Goal: Task Accomplishment & Management: Use online tool/utility

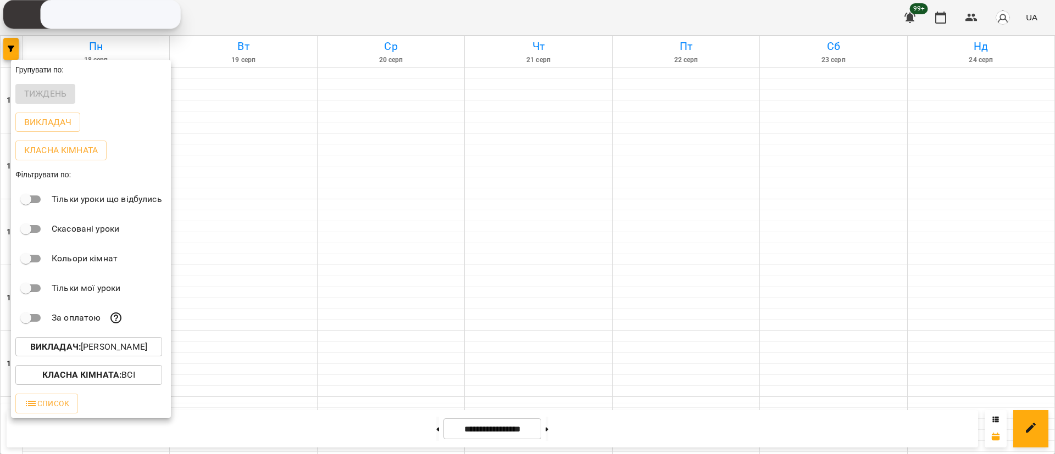
click at [147, 349] on p "Викладач : [PERSON_NAME]" at bounding box center [88, 347] width 117 height 13
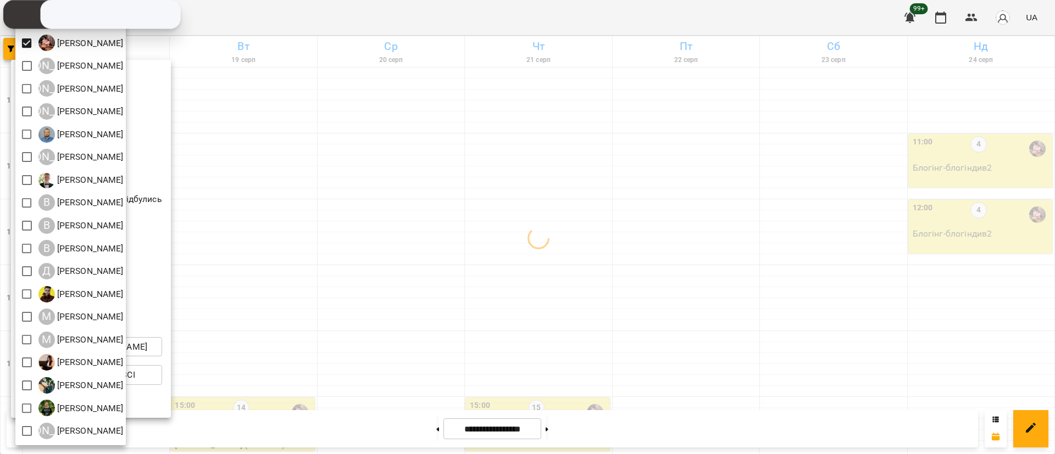
click at [452, 260] on div at bounding box center [527, 227] width 1055 height 454
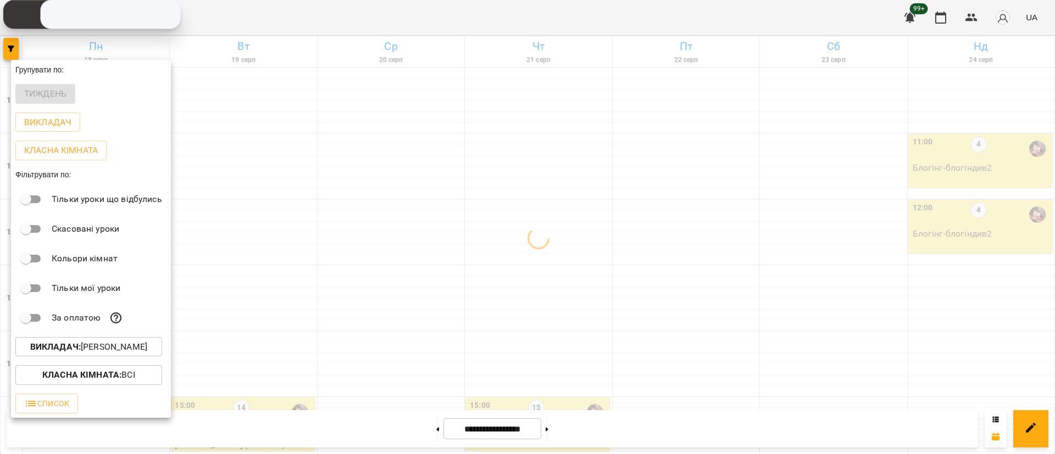
click at [452, 260] on div at bounding box center [527, 227] width 1055 height 454
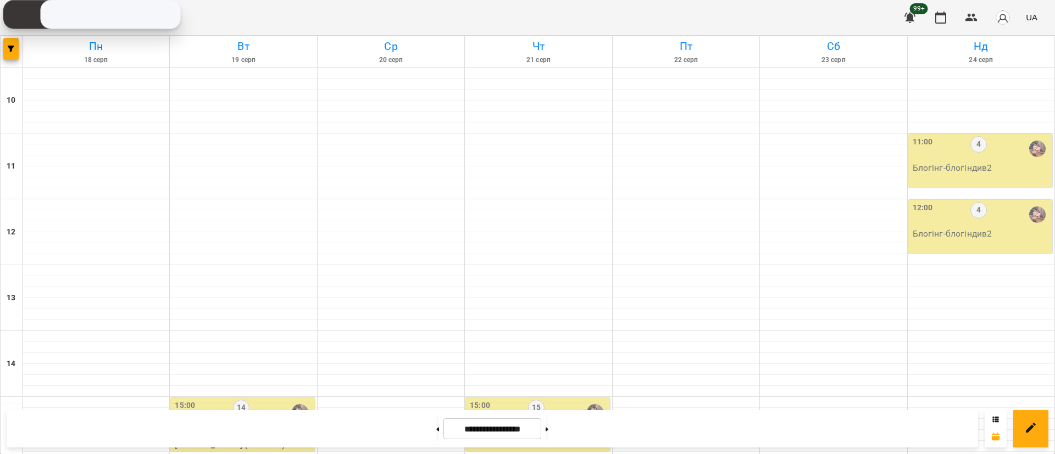
scroll to position [247, 0]
click at [85, 430] on div at bounding box center [96, 435] width 147 height 11
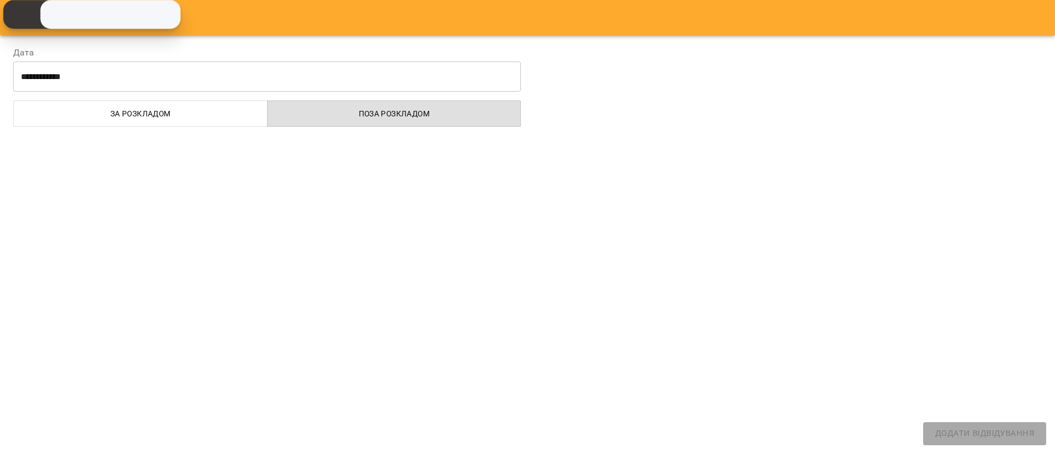
select select
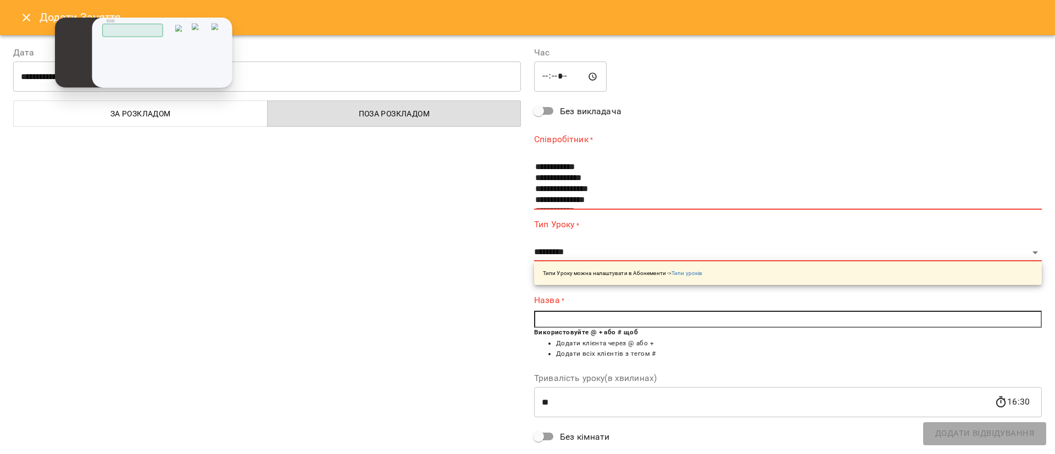
drag, startPoint x: 51, startPoint y: 43, endPoint x: 102, endPoint y: 60, distance: 54.6
click at [0, 0] on div "Скопійовано в буфер обміну 1 2 ABC 3 DEF 4 GHI 5 JKL 6 MNO 7 PQRS 8 TUV 9 WXYZ …" at bounding box center [0, 0] width 0 height 0
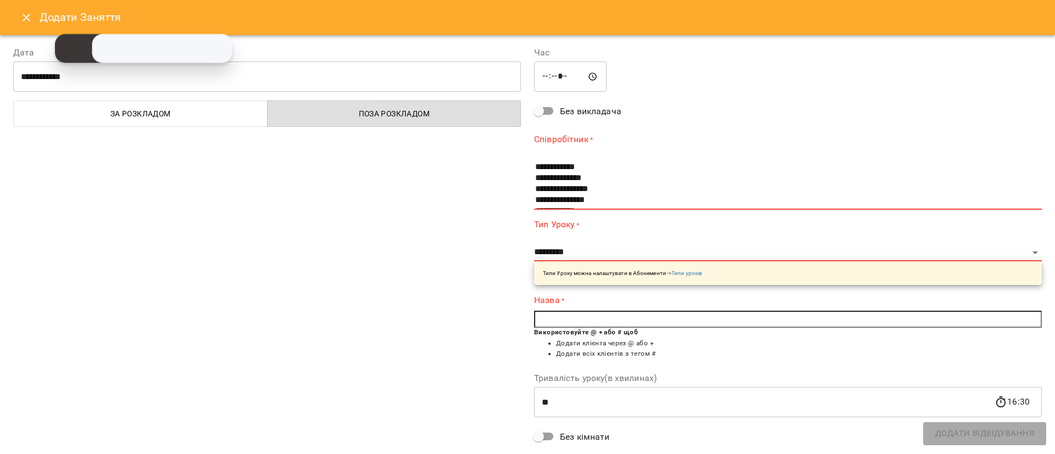
click at [27, 15] on icon "Close" at bounding box center [26, 17] width 13 height 13
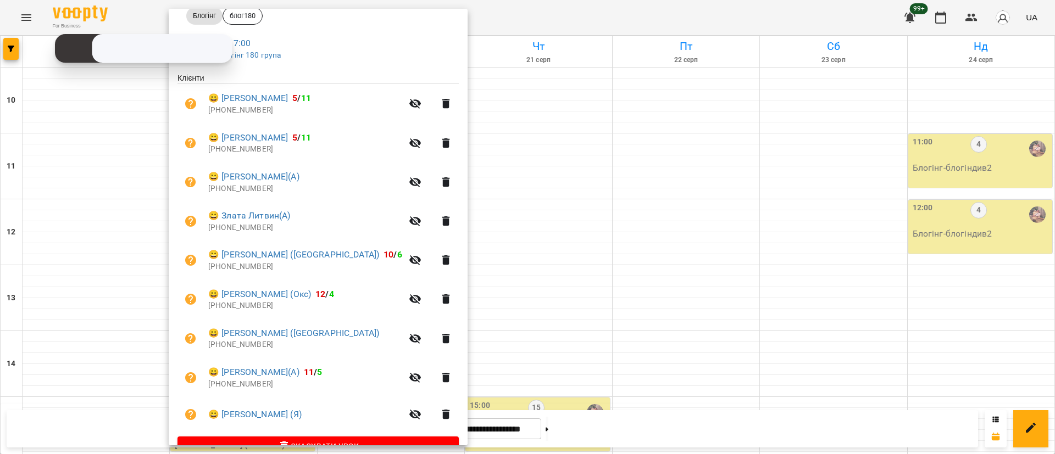
scroll to position [198, 0]
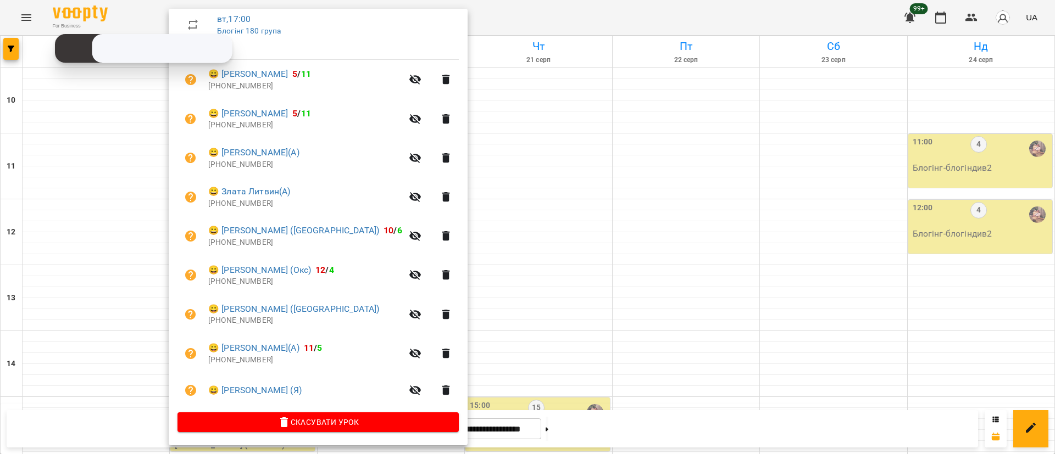
click at [131, 173] on div at bounding box center [527, 227] width 1055 height 454
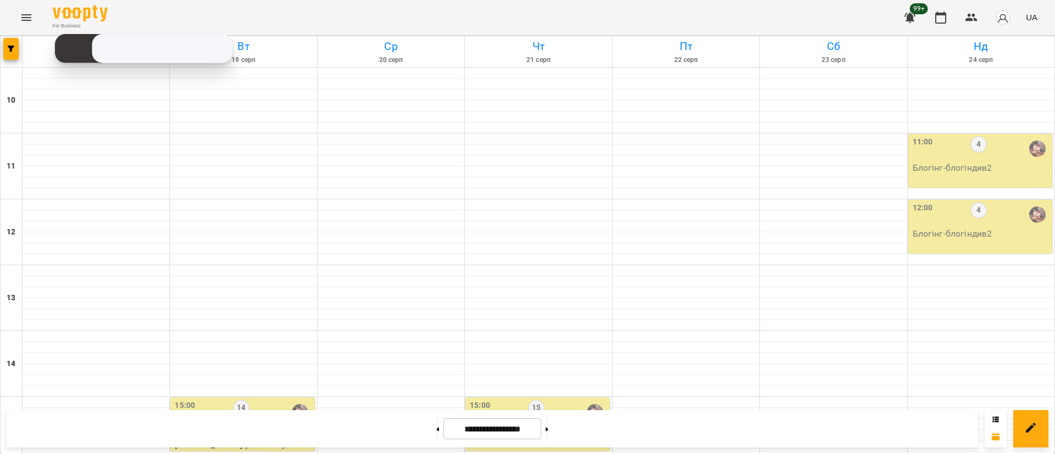
click at [232, 438] on p "[PERSON_NAME] (блог182)" at bounding box center [243, 444] width 137 height 13
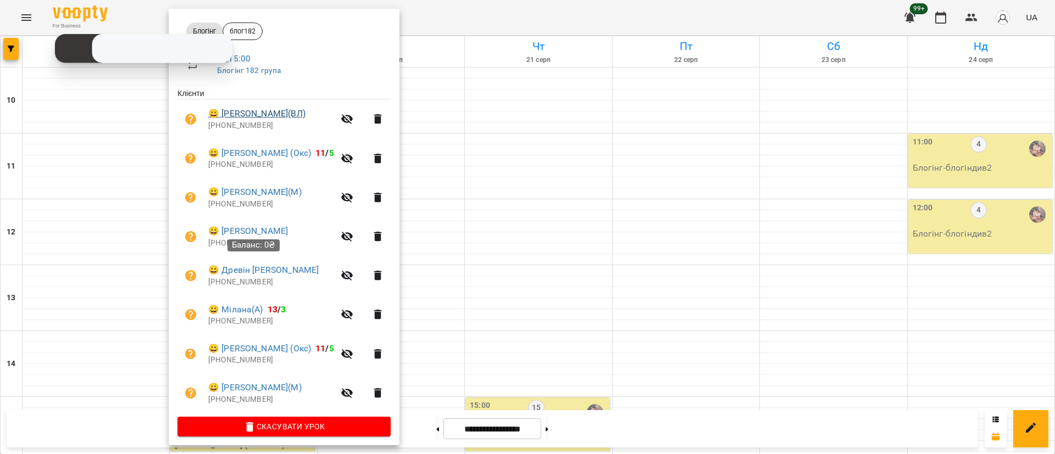
scroll to position [163, 0]
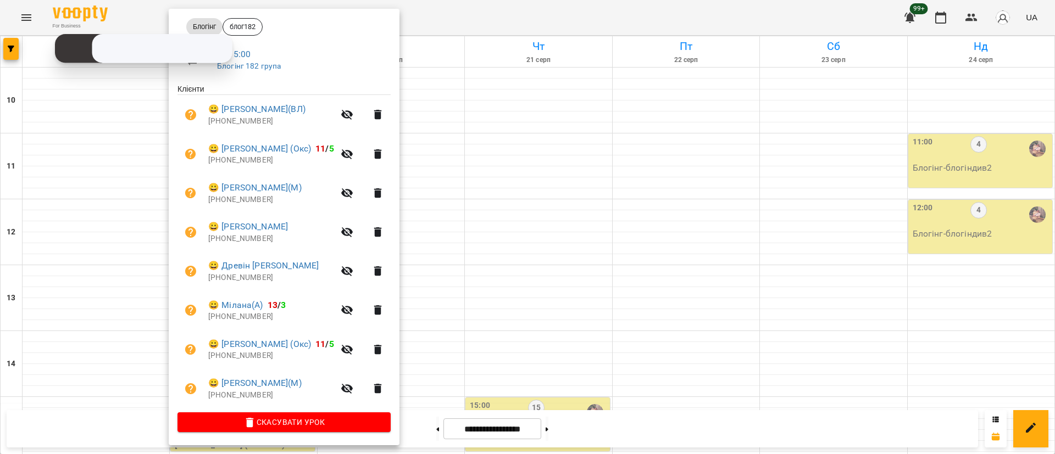
click at [509, 318] on div at bounding box center [527, 227] width 1055 height 454
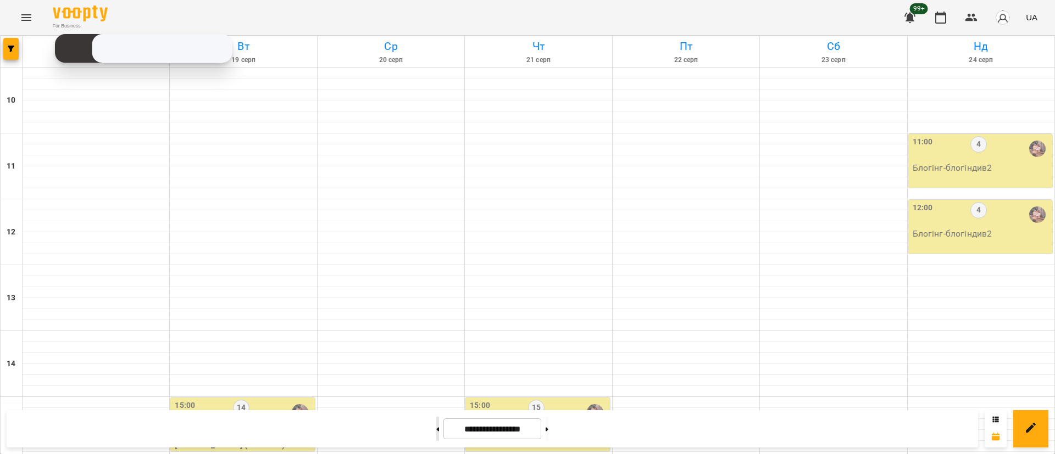
click at [436, 430] on button at bounding box center [437, 429] width 3 height 24
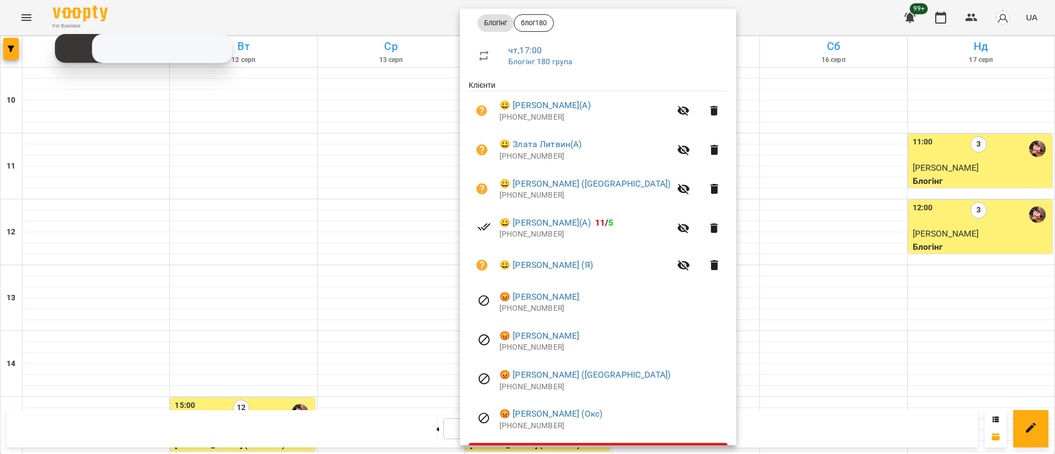
scroll to position [197, 0]
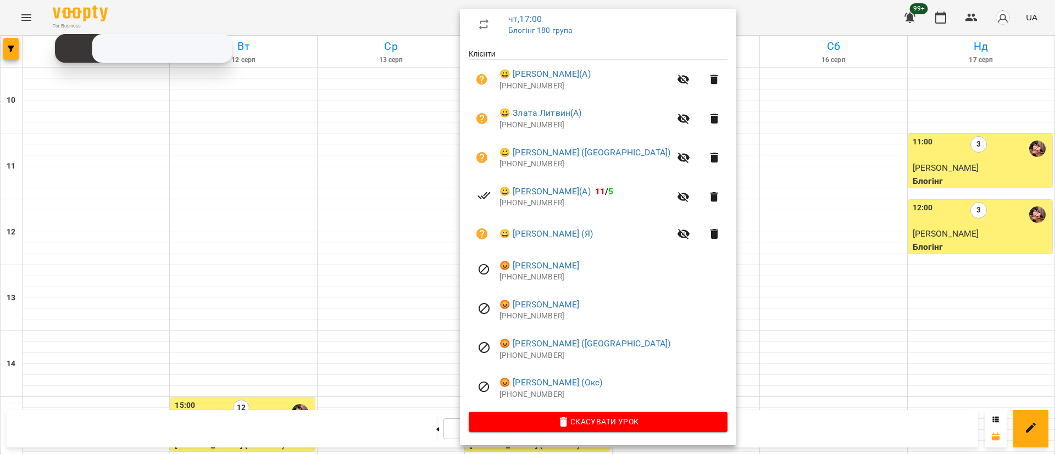
click at [249, 311] on div at bounding box center [527, 227] width 1055 height 454
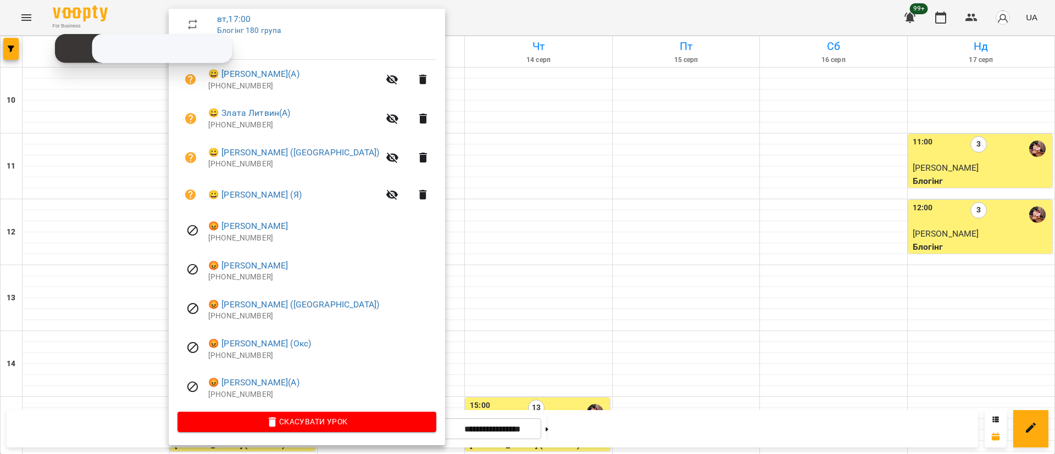
click at [2, 41] on div at bounding box center [527, 227] width 1055 height 454
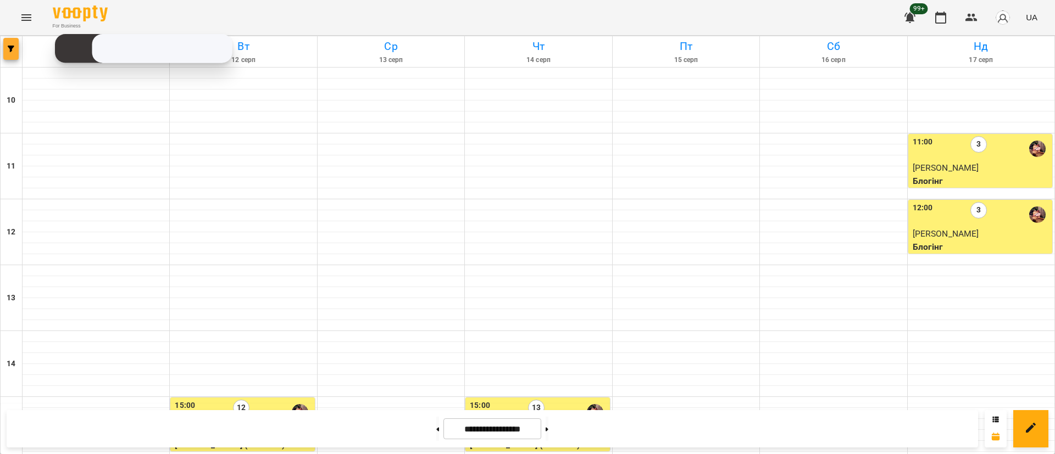
click at [16, 47] on span "button" at bounding box center [10, 49] width 15 height 7
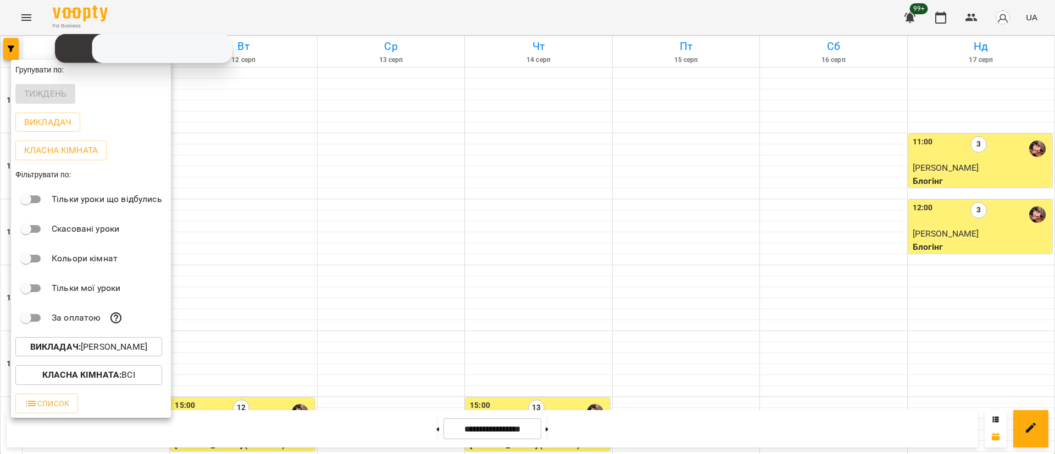
click at [111, 338] on div "Викладач : [PERSON_NAME]" at bounding box center [91, 347] width 160 height 29
click at [100, 343] on p "Викладач : [PERSON_NAME]" at bounding box center [88, 347] width 117 height 13
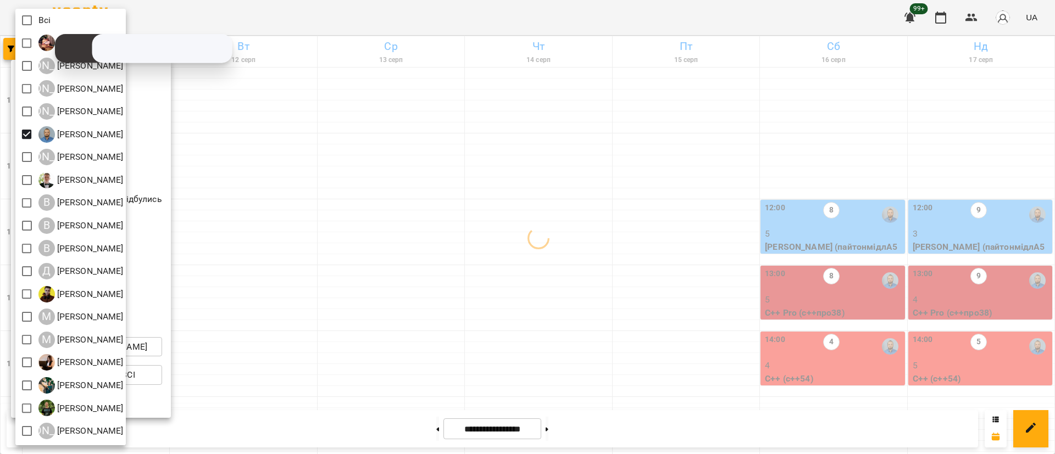
click at [347, 203] on div at bounding box center [527, 227] width 1055 height 454
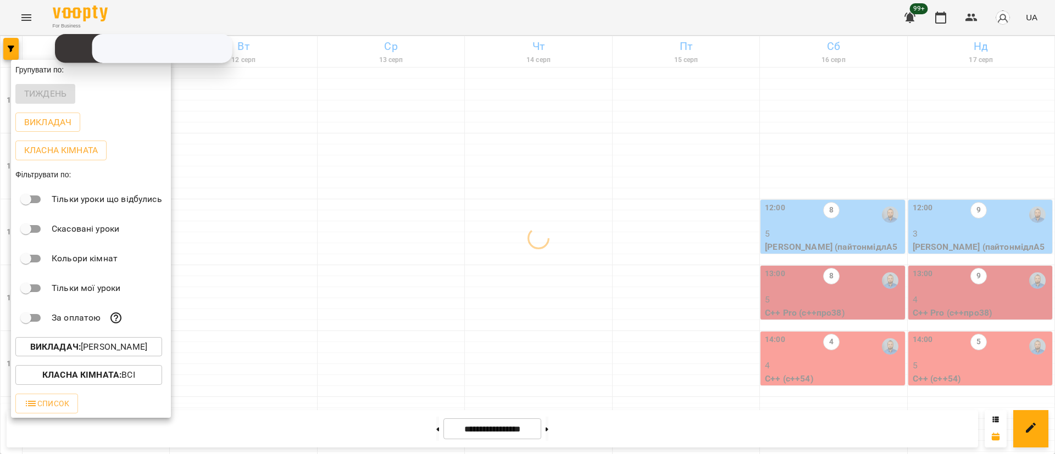
click at [347, 203] on div at bounding box center [527, 227] width 1055 height 454
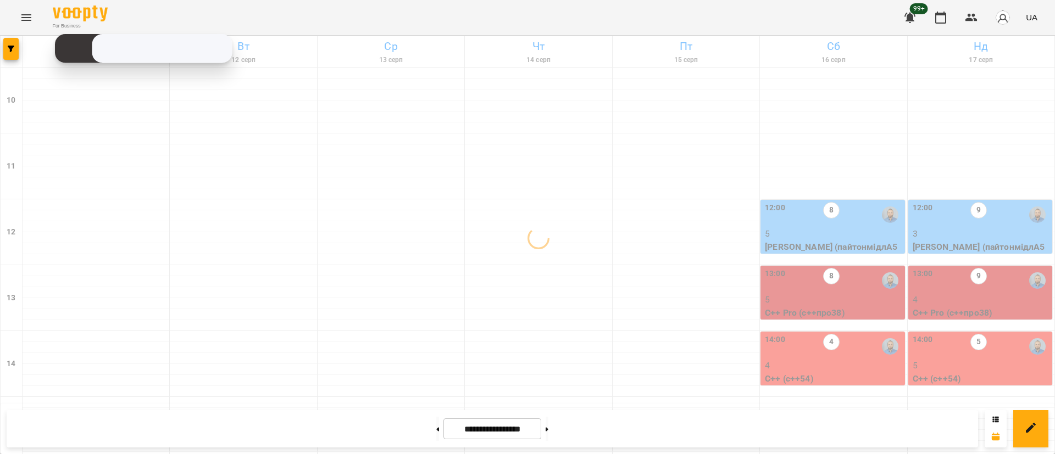
scroll to position [355, 0]
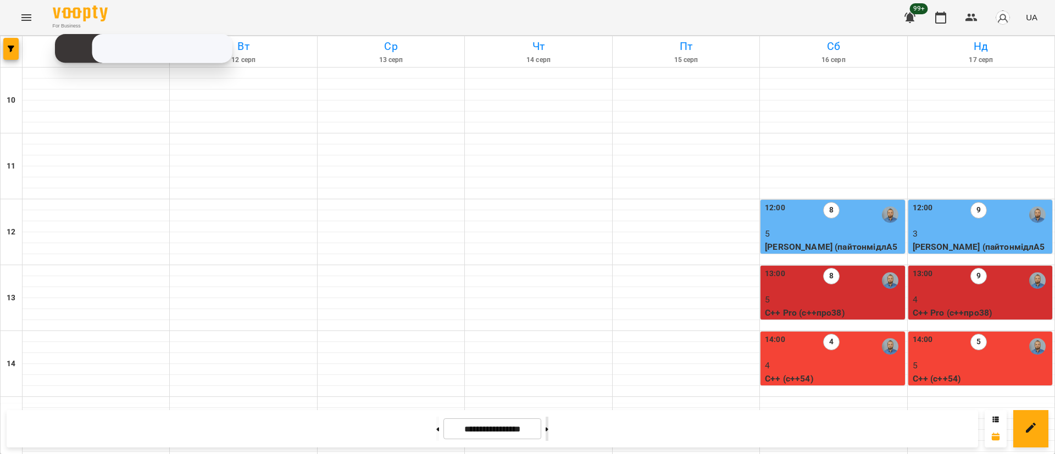
click at [548, 436] on button at bounding box center [547, 429] width 3 height 24
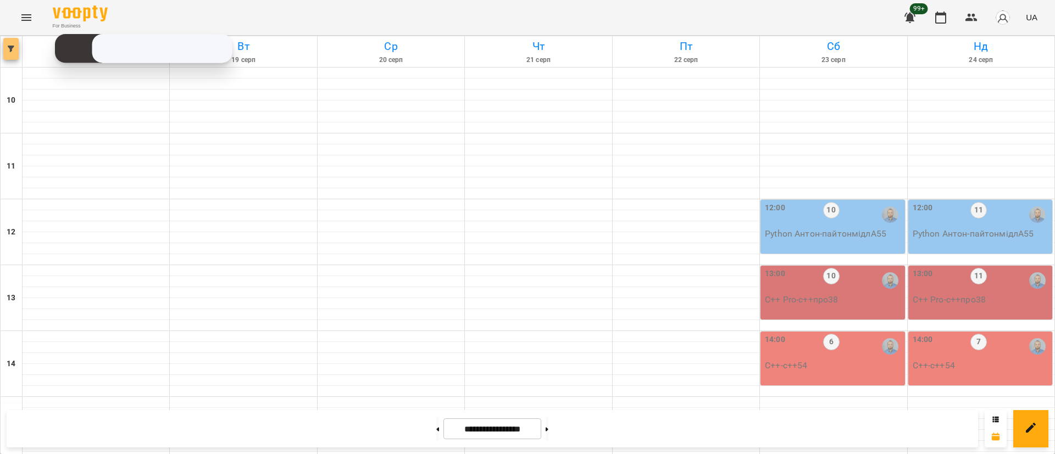
click at [14, 40] on button "button" at bounding box center [10, 49] width 15 height 22
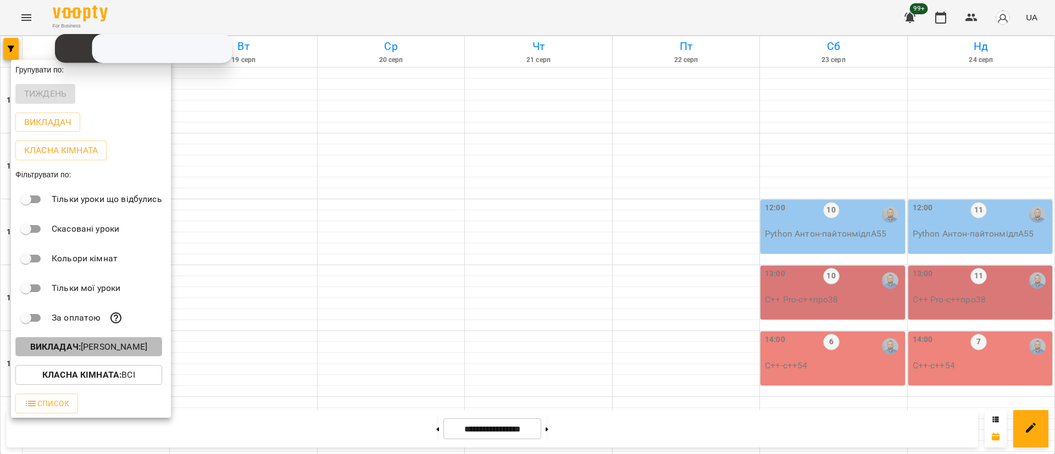
click at [104, 354] on p "Викладач : [PERSON_NAME]" at bounding box center [88, 347] width 117 height 13
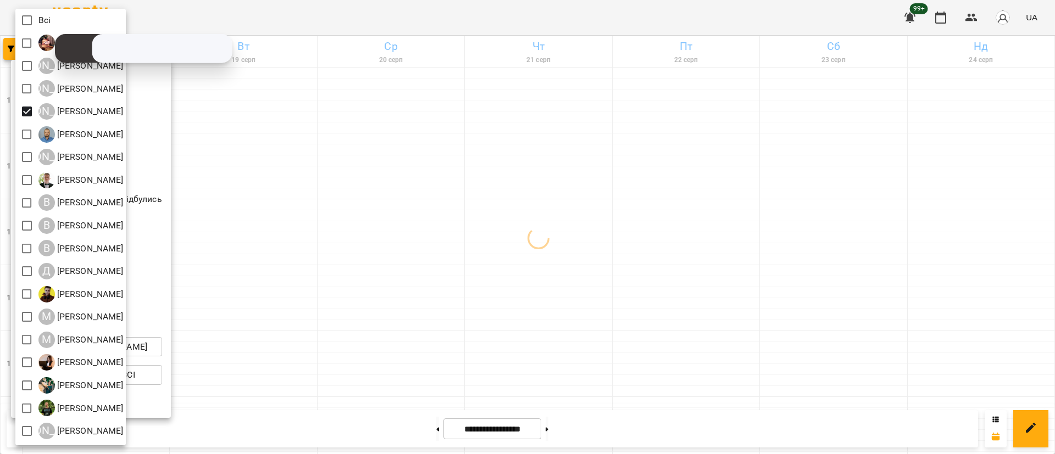
click at [360, 190] on div at bounding box center [527, 227] width 1055 height 454
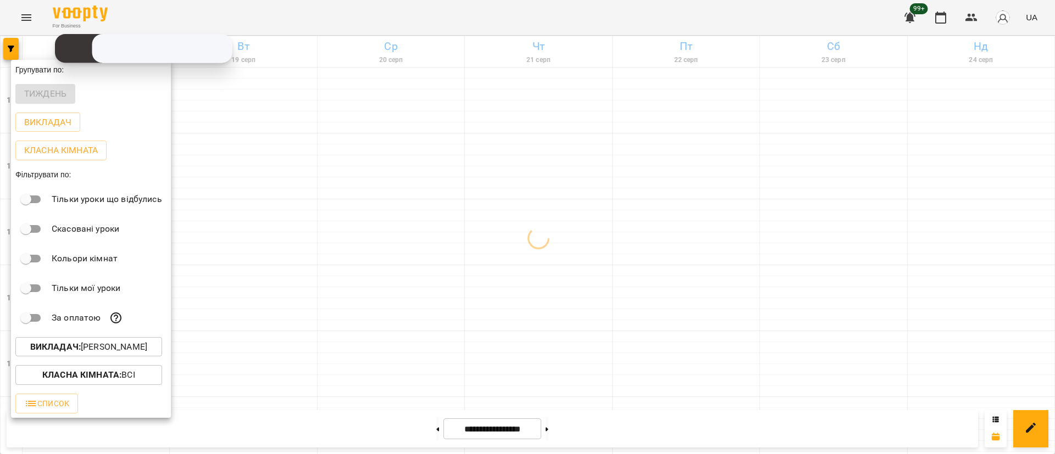
click at [360, 190] on div at bounding box center [527, 227] width 1055 height 454
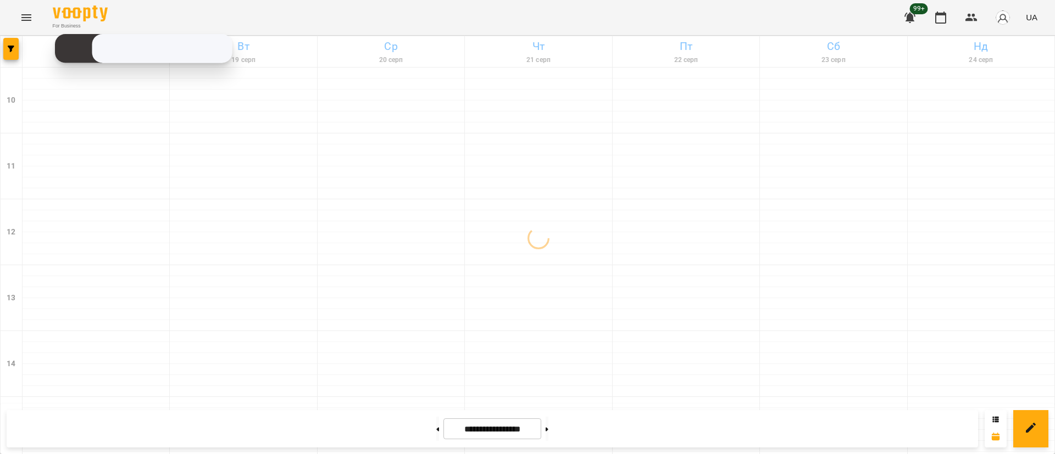
scroll to position [437, 0]
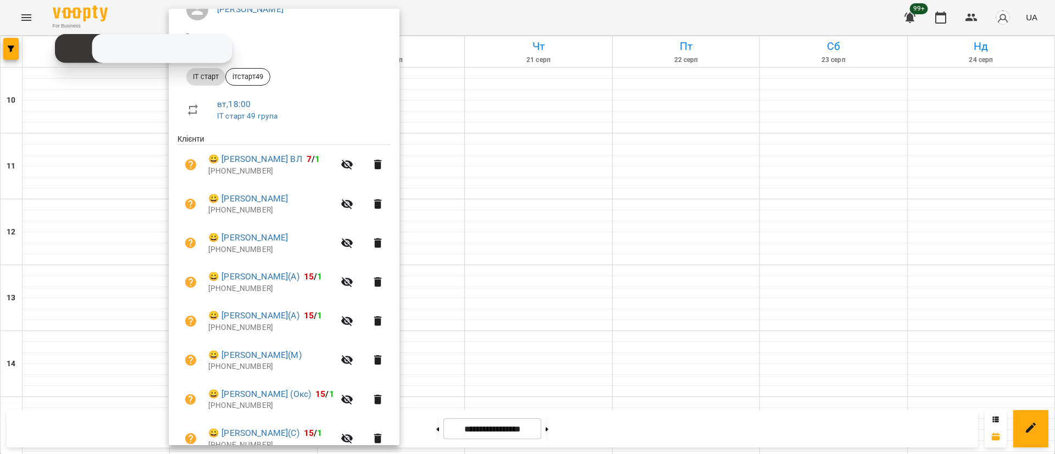
scroll to position [163, 0]
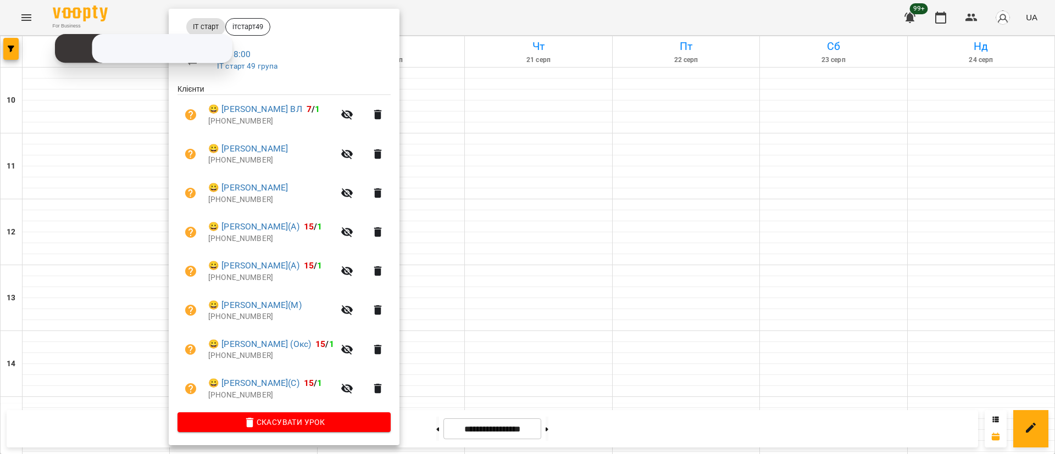
click at [501, 363] on div at bounding box center [527, 227] width 1055 height 454
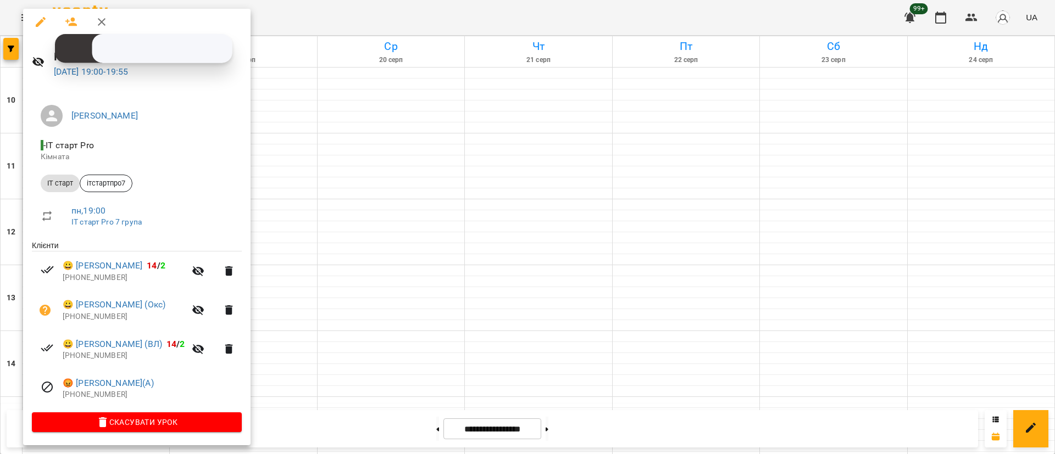
scroll to position [6, 0]
click at [380, 347] on div at bounding box center [527, 227] width 1055 height 454
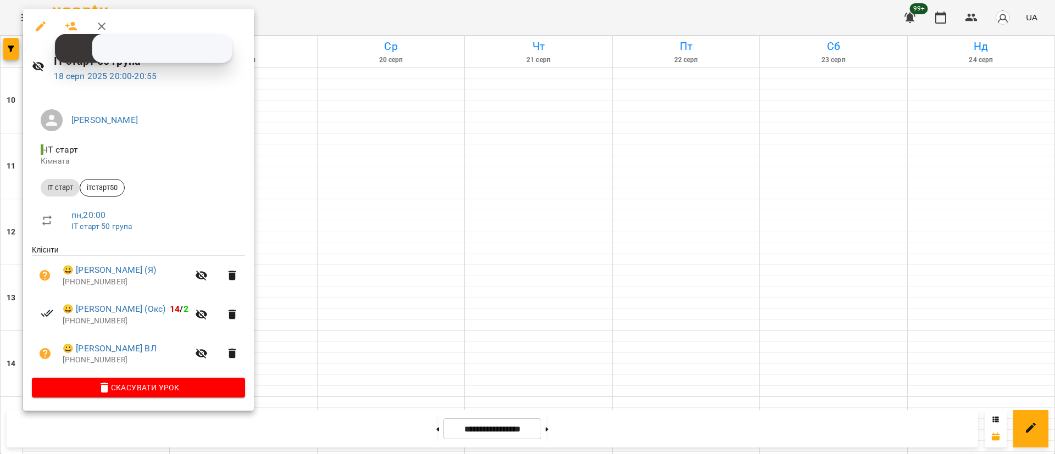
click at [311, 364] on div at bounding box center [527, 227] width 1055 height 454
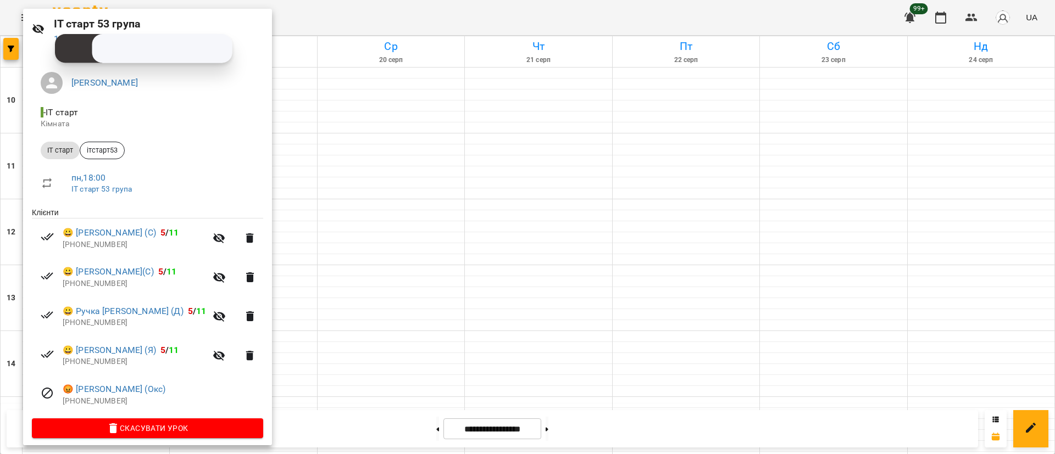
scroll to position [45, 0]
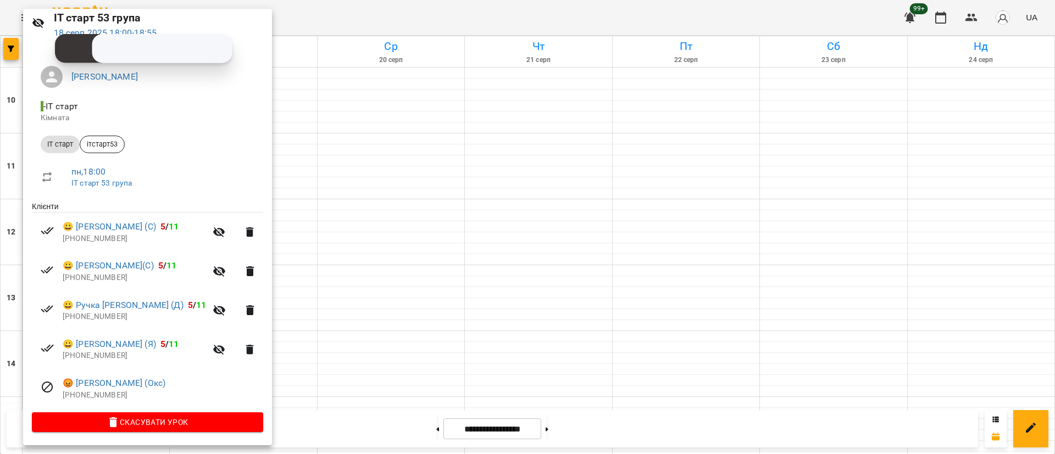
click at [331, 379] on div at bounding box center [527, 227] width 1055 height 454
